Goal: Task Accomplishment & Management: Use online tool/utility

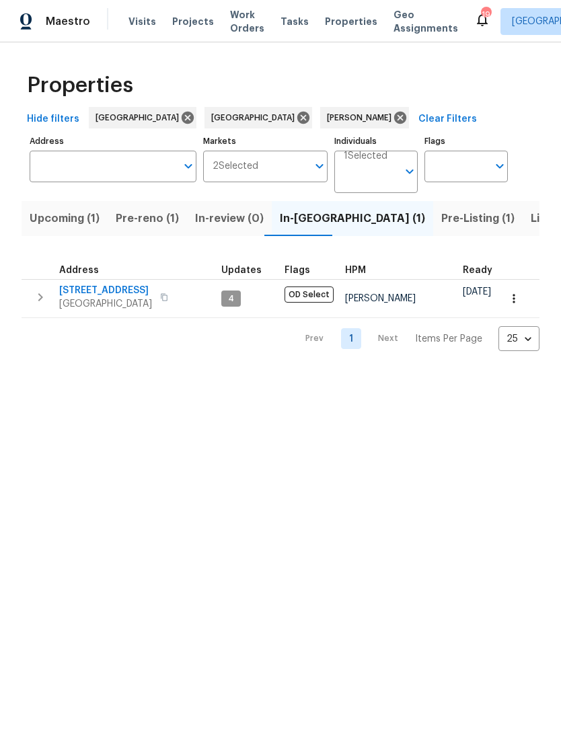
click at [108, 292] on span "[STREET_ADDRESS]" at bounding box center [105, 290] width 93 height 13
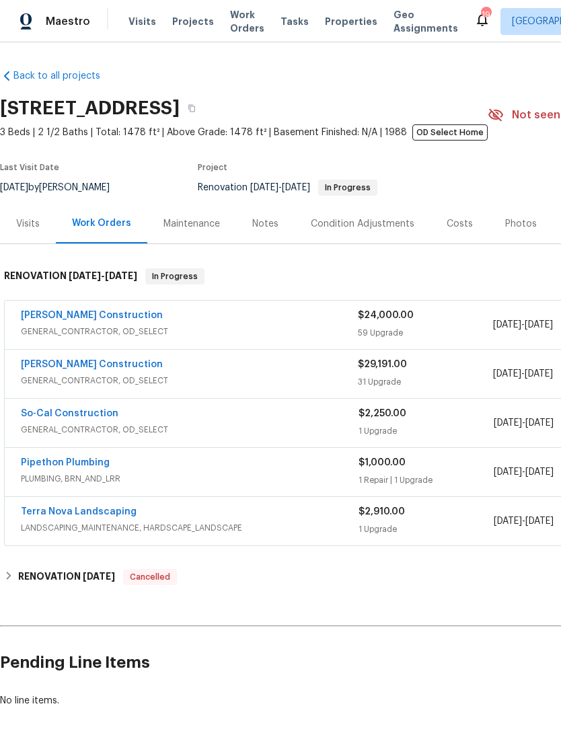
click at [263, 222] on div "Notes" at bounding box center [265, 223] width 26 height 13
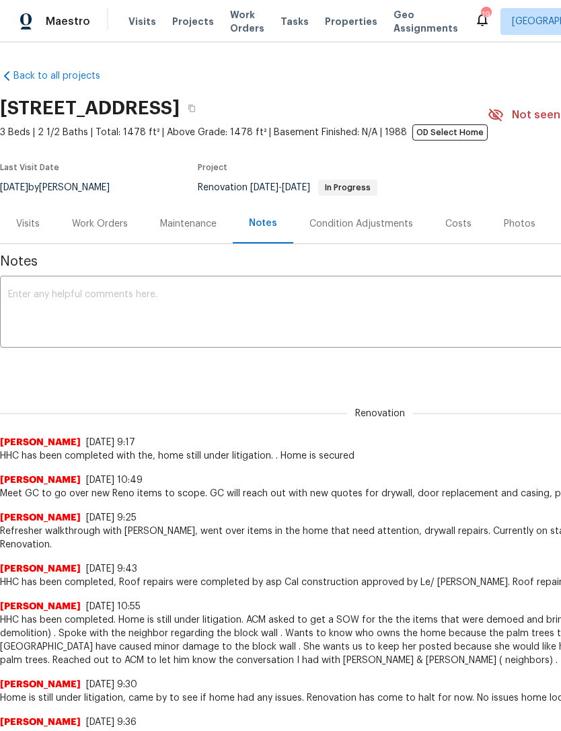
click at [63, 360] on div "Renovation (current) ba5ae461-3b72-414d-af38-3e865127347e ​ Add" at bounding box center [379, 368] width 759 height 25
click at [59, 302] on textarea at bounding box center [379, 313] width 743 height 47
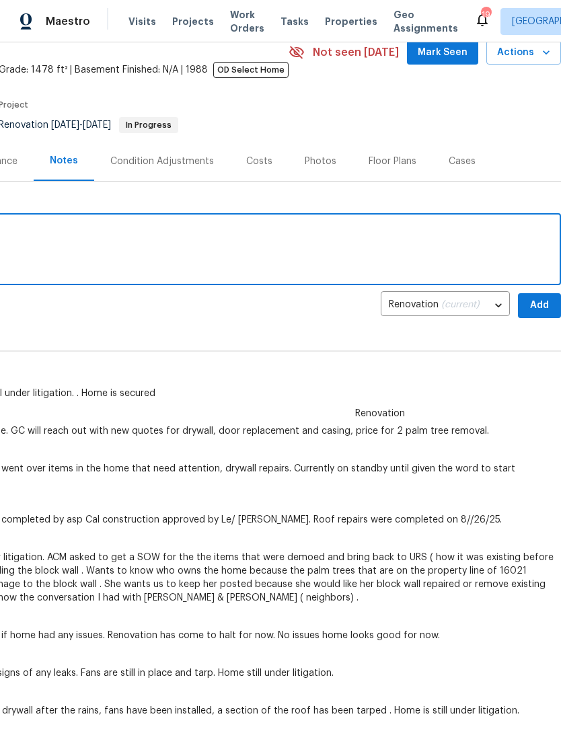
scroll to position [62, 199]
type textarea "Scheduled To Start Reno On Monday 9/22/25"
click at [540, 309] on span "Add" at bounding box center [539, 306] width 22 height 17
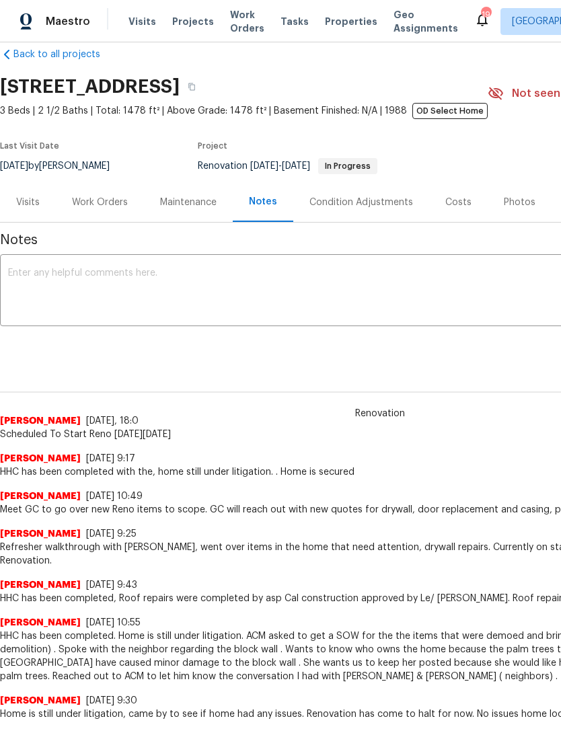
scroll to position [21, 0]
